Goal: Check status: Check status

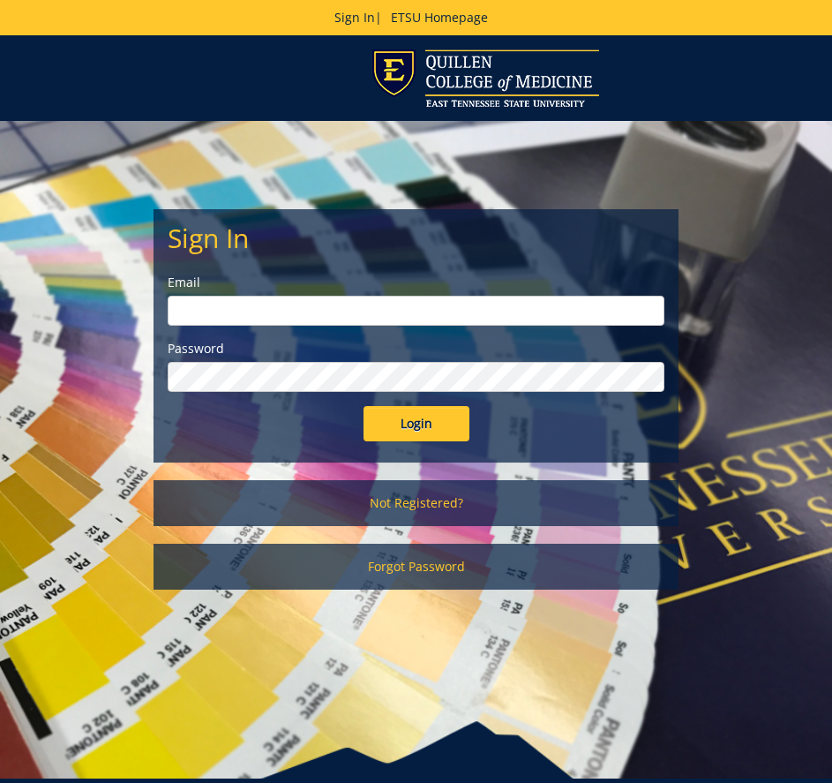
type input "dellingerb@etsu.edu"
click at [414, 417] on input "Login" at bounding box center [417, 423] width 106 height 35
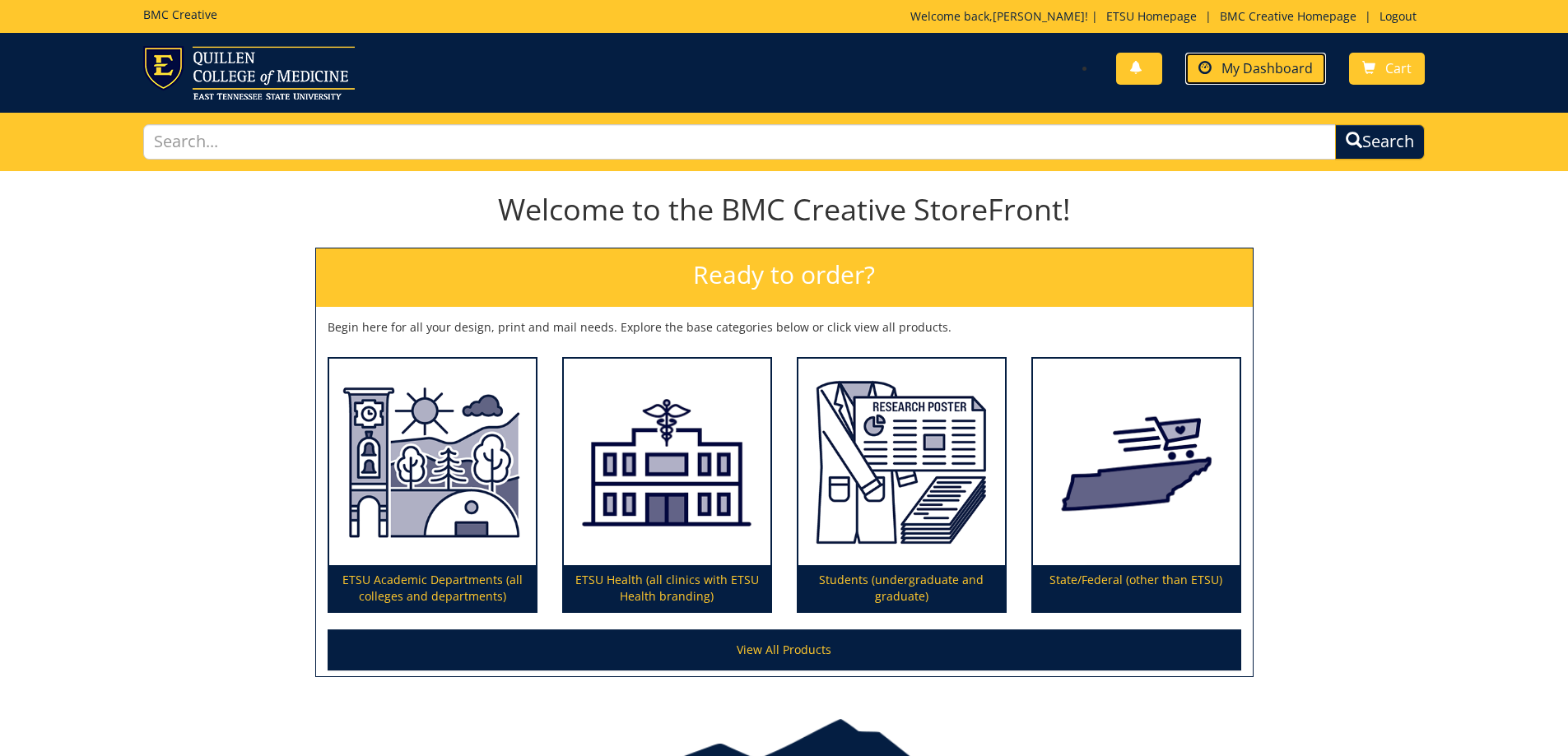
click at [776, 77] on link "My Dashboard" at bounding box center [1255, 68] width 141 height 32
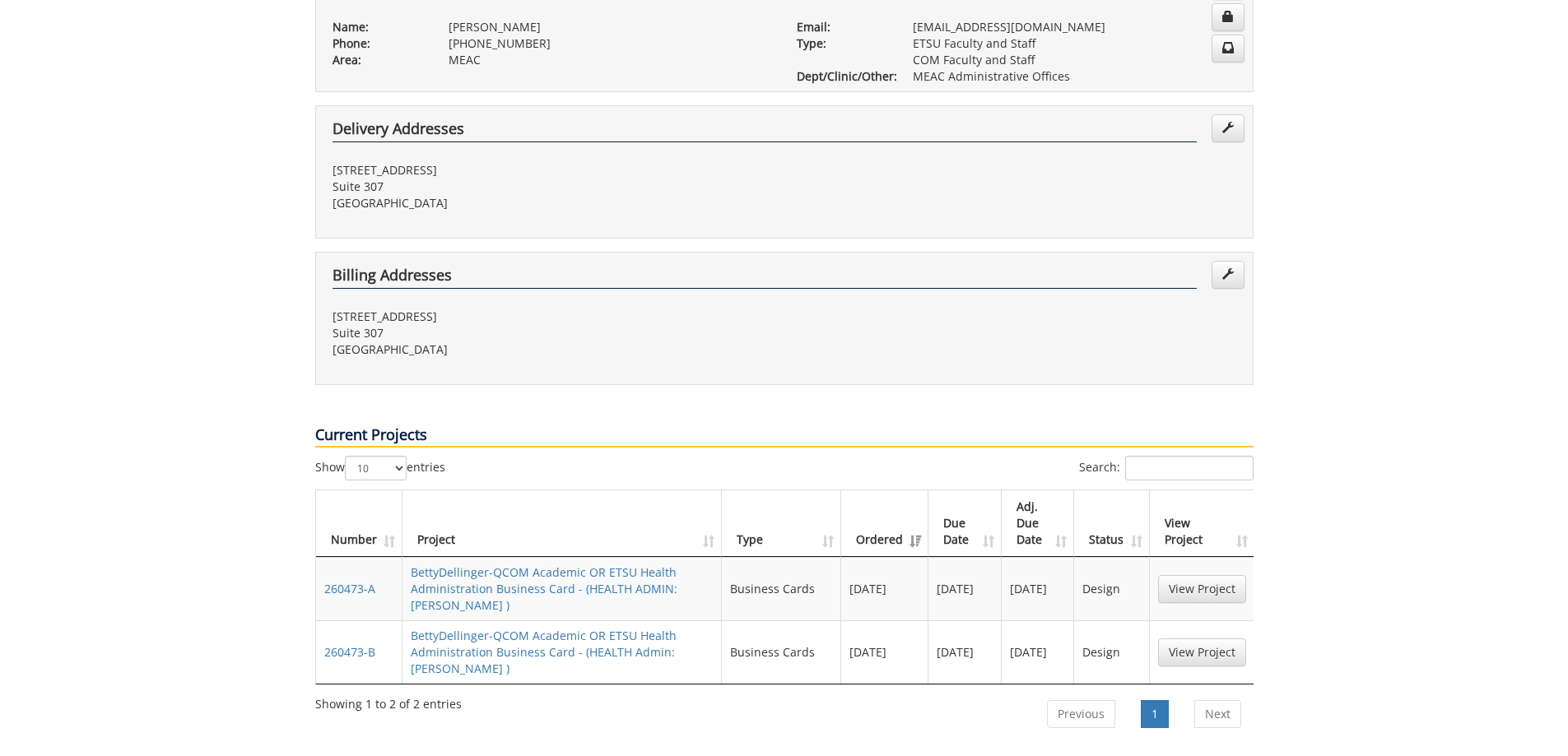
scroll to position [411, 0]
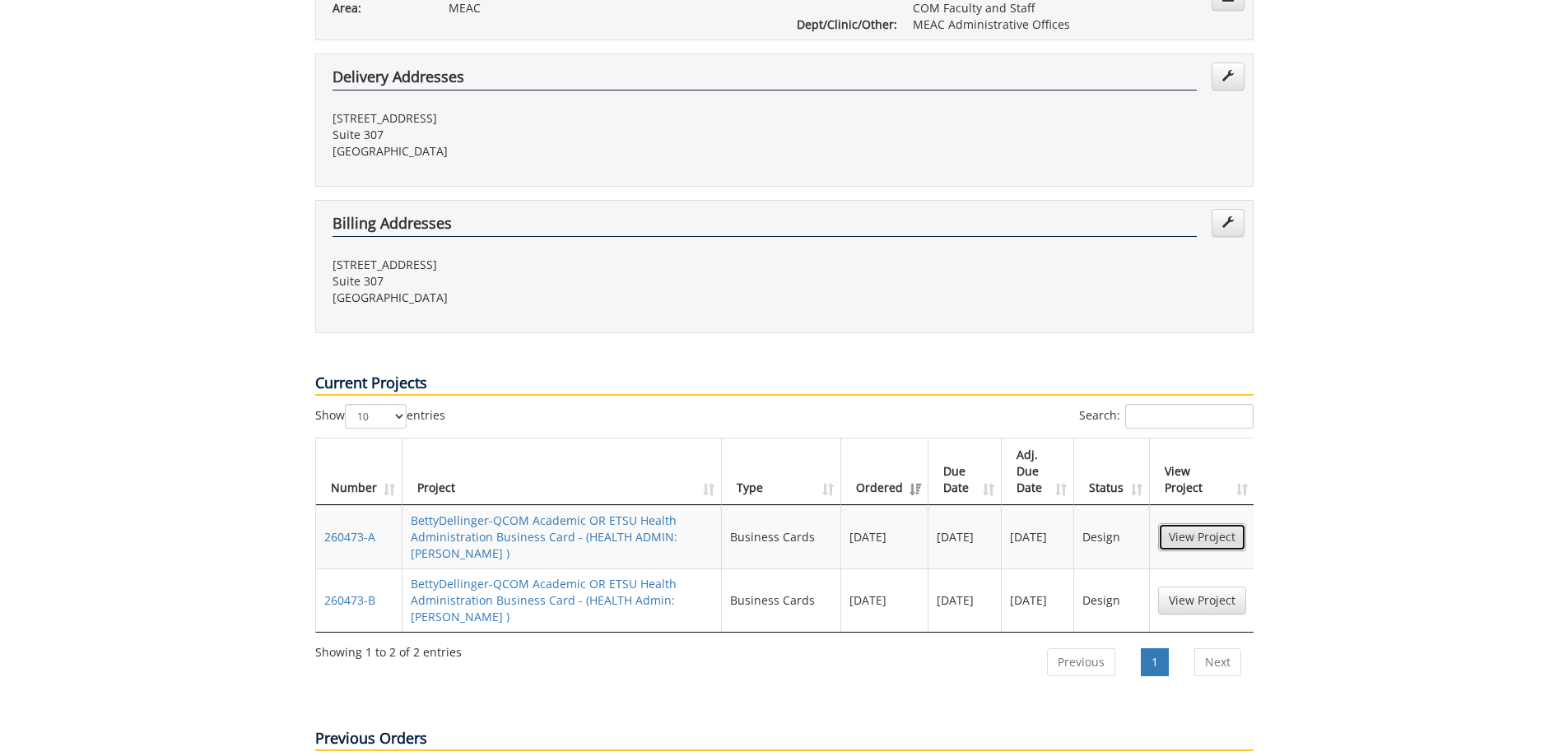
click at [1221, 523] on link "View Project" at bounding box center [1202, 537] width 88 height 28
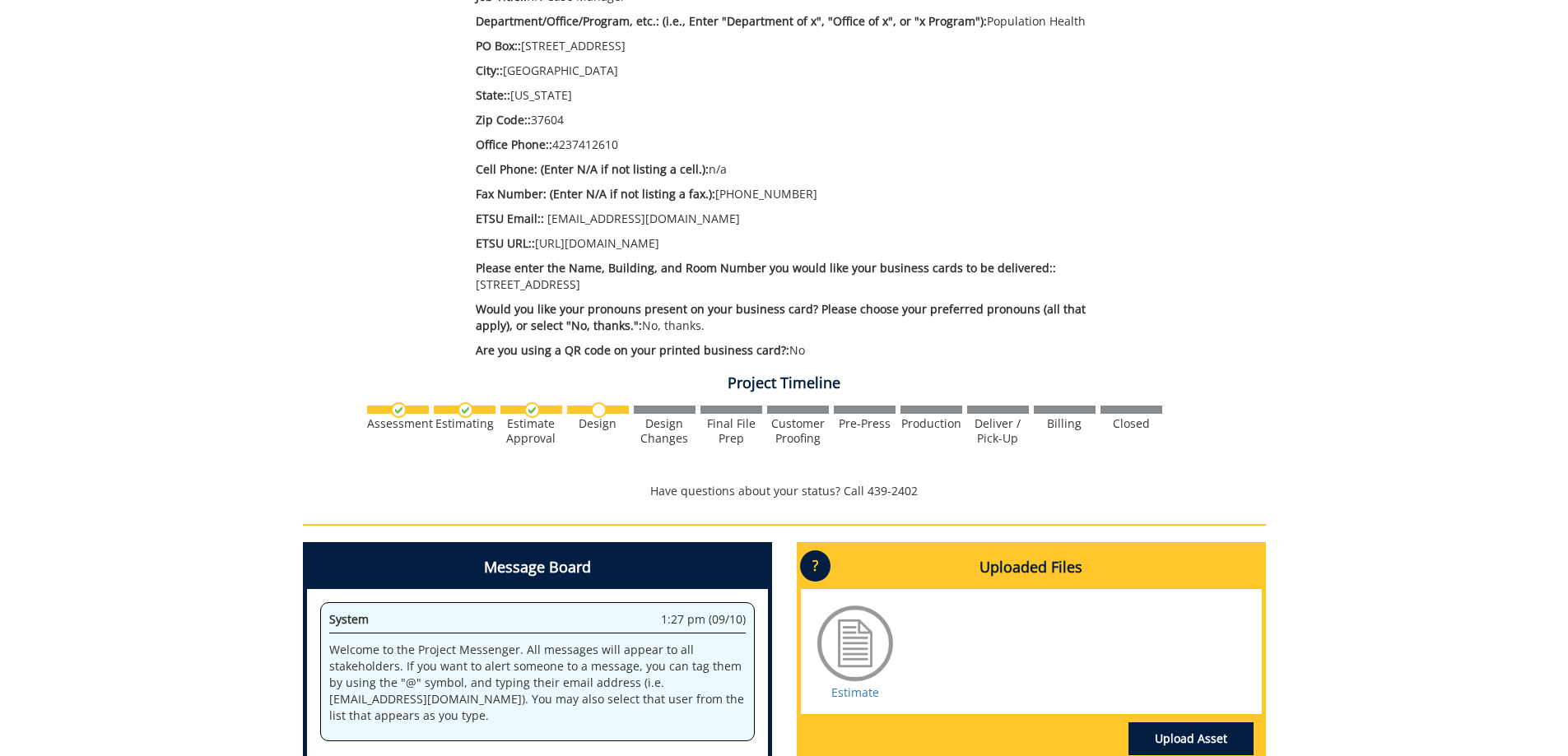
scroll to position [576, 0]
